Goal: Register for event/course

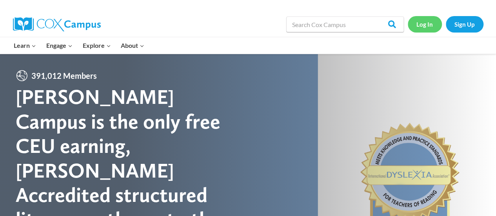
click at [426, 25] on link "Log In" at bounding box center [425, 24] width 34 height 16
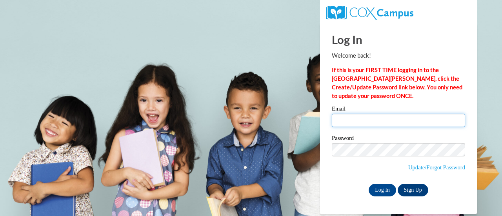
click at [390, 121] on input "Email" at bounding box center [398, 120] width 133 height 13
type input "chickeenas@ymcaatlanta.org"
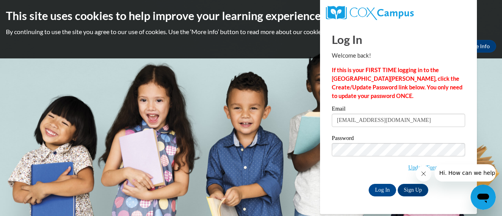
click at [350, 181] on div "Password Update/Forgot Password" at bounding box center [398, 158] width 133 height 46
click at [385, 192] on input "Log In" at bounding box center [381, 190] width 27 height 13
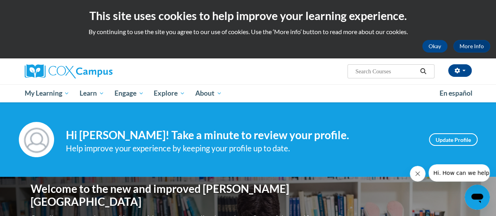
click at [376, 75] on input "Search..." at bounding box center [385, 71] width 63 height 9
type input "implicit bias in education"
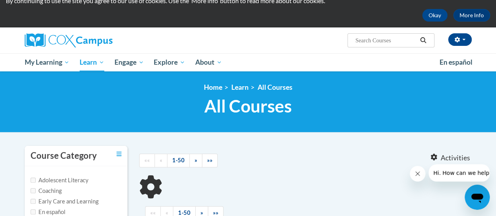
scroll to position [78, 0]
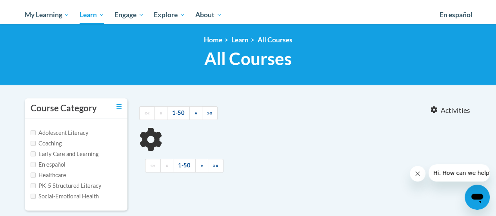
type input "implicit bias in education"
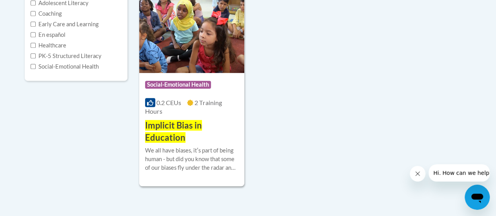
scroll to position [196, 0]
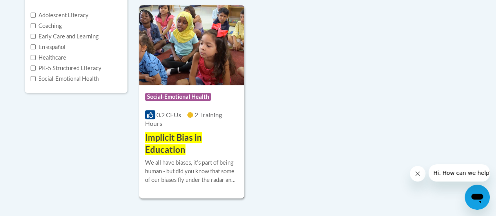
click at [167, 149] on span "Implicit Bias in Education" at bounding box center [173, 143] width 57 height 23
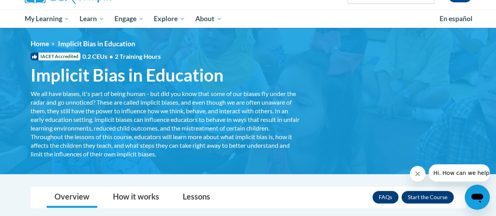
scroll to position [118, 0]
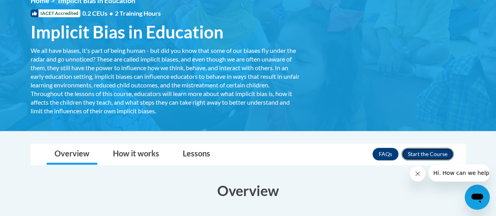
click at [417, 154] on button "Enroll" at bounding box center [427, 154] width 52 height 13
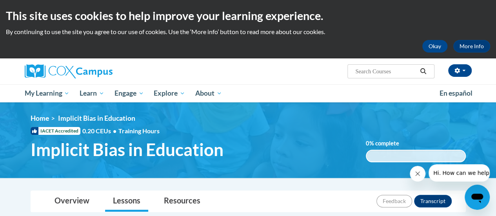
click at [374, 69] on input "Search..." at bounding box center [385, 71] width 63 height 9
type input "building your bounce"
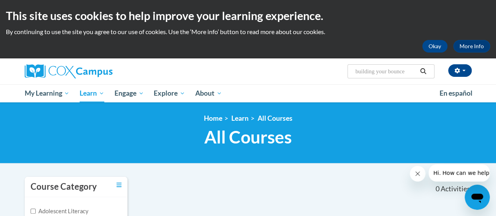
click at [416, 71] on input "building your bounce" at bounding box center [385, 71] width 63 height 9
type input "b"
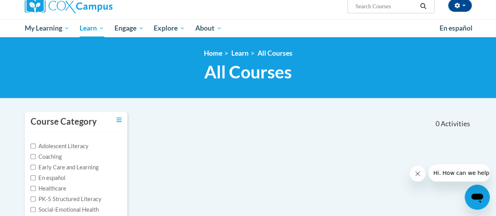
scroll to position [62, 0]
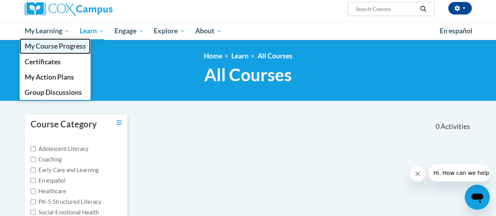
click at [44, 49] on span "My Course Progress" at bounding box center [54, 46] width 61 height 8
